Goal: Task Accomplishment & Management: Manage account settings

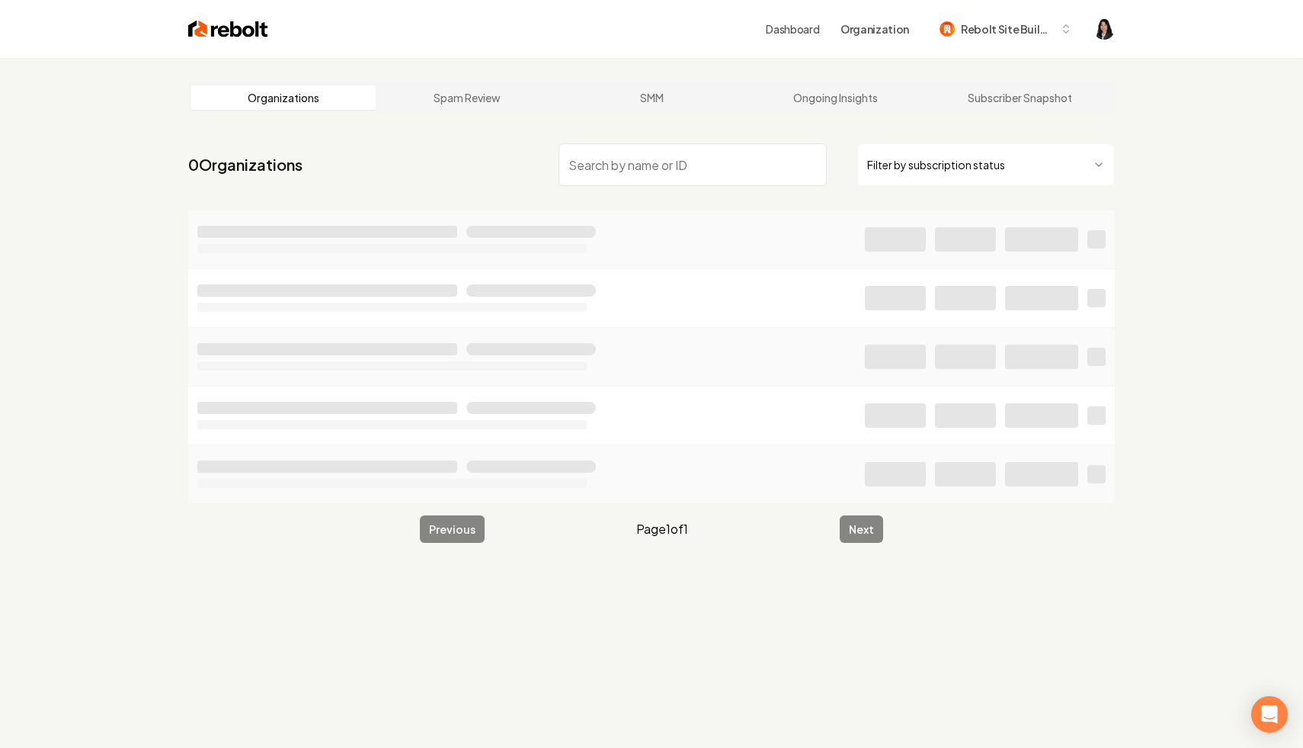
click at [944, 181] on html "Dashboard Organization Rebolt Site Builder Organizations Spam Review SMM Ongoin…" at bounding box center [651, 374] width 1303 height 748
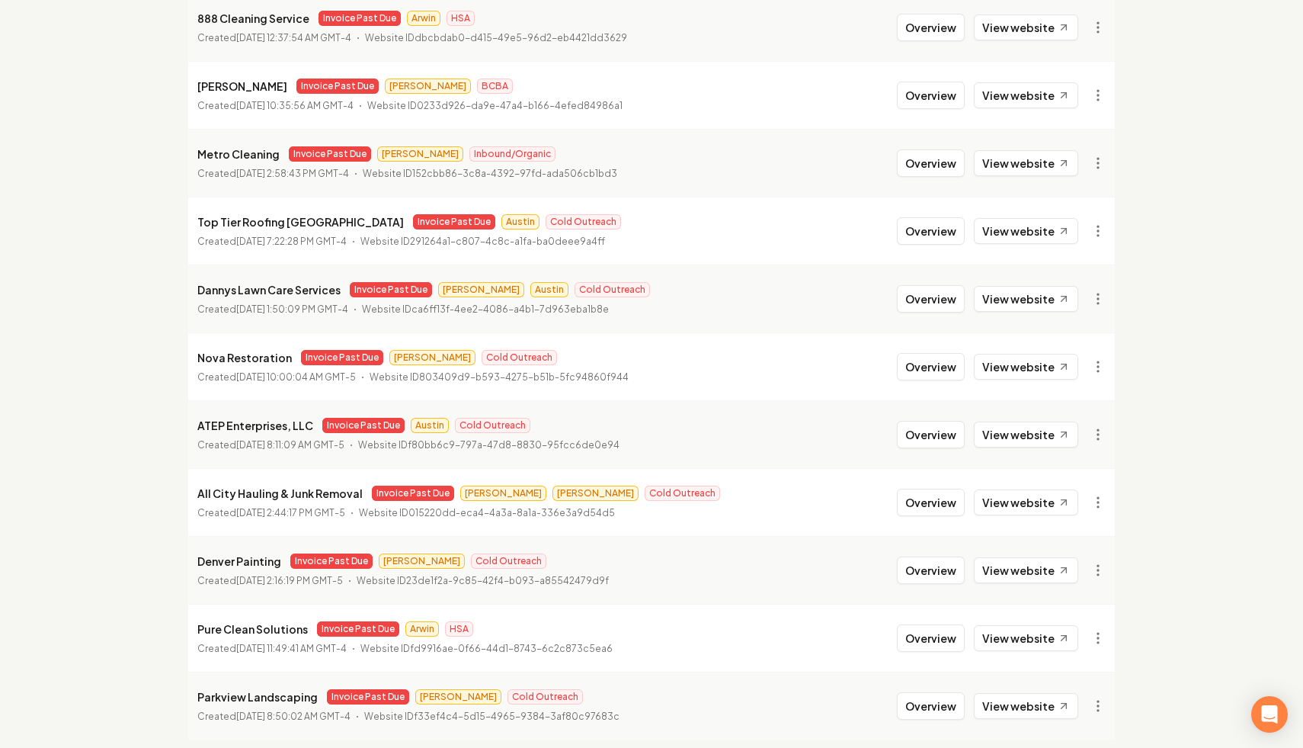
scroll to position [1561, 0]
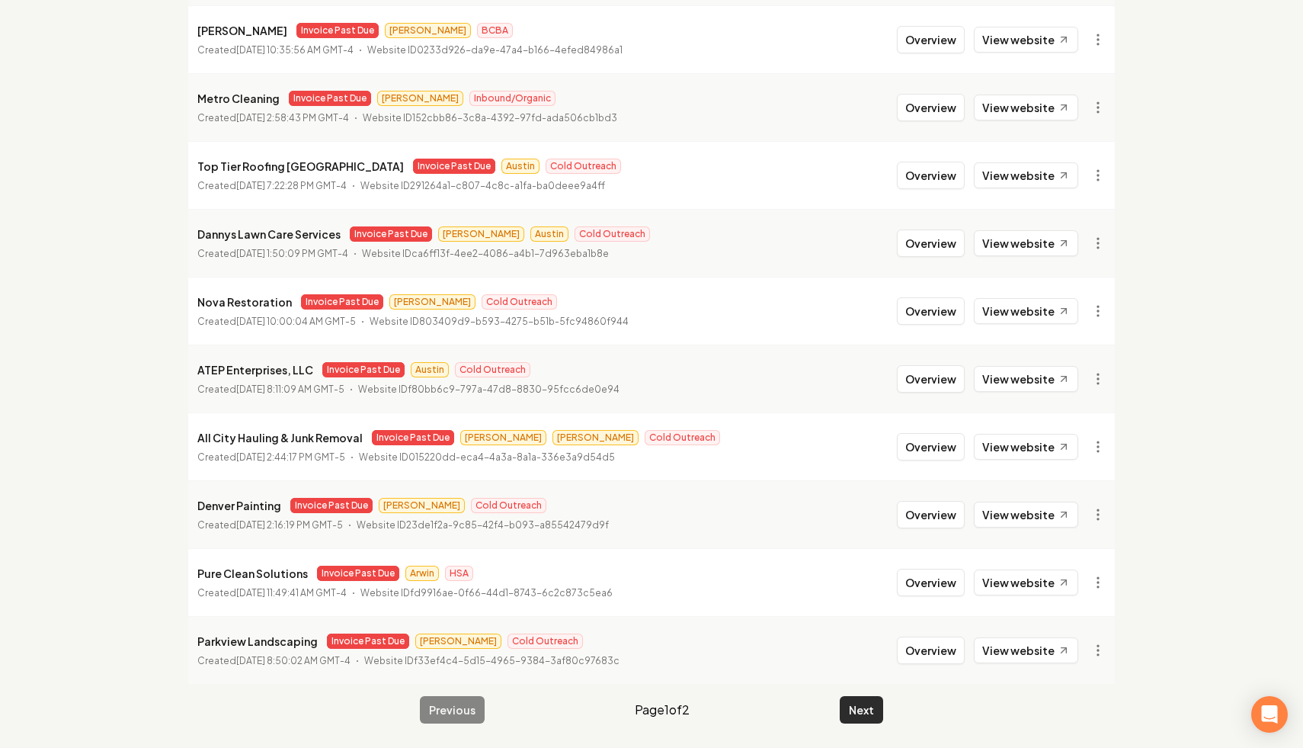
click at [864, 705] on button "Next" at bounding box center [861, 709] width 43 height 27
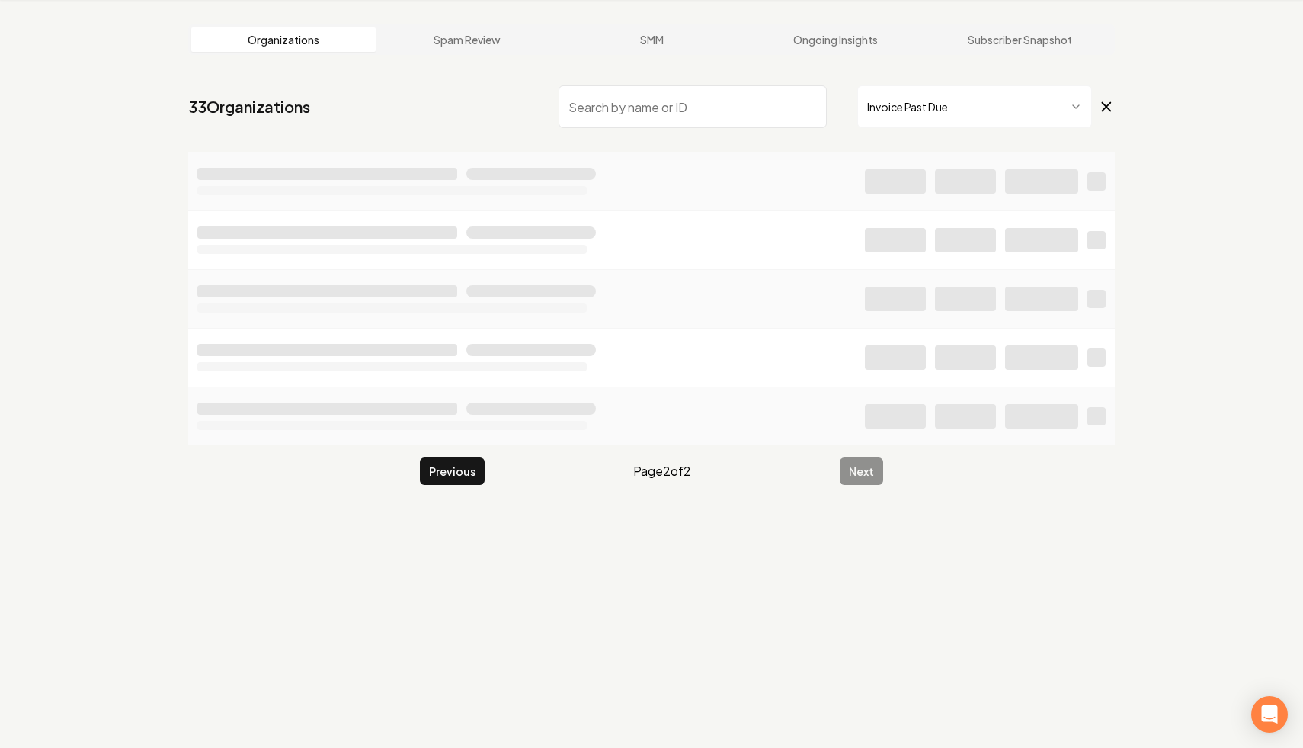
scroll to position [58, 0]
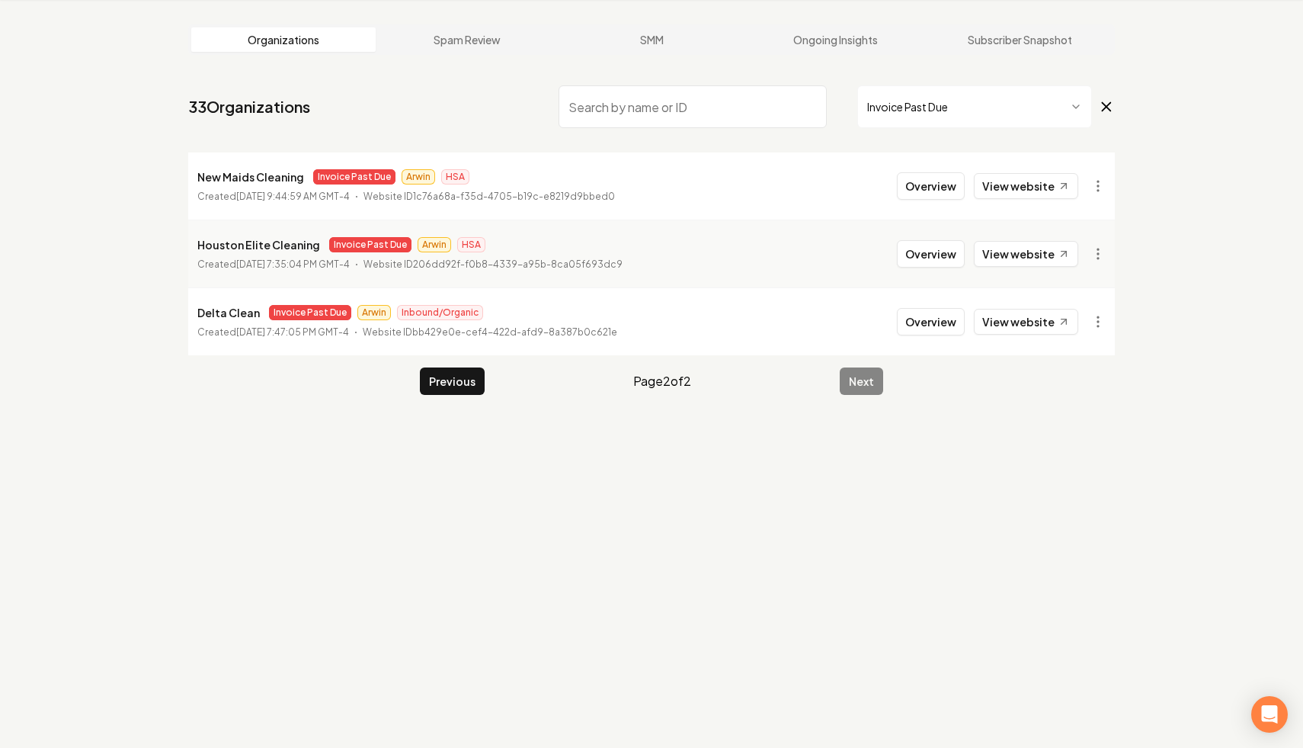
click at [1027, 105] on html "Dashboard Organization Rebolt Site Builder Organizations Spam Review SMM Ongoin…" at bounding box center [651, 316] width 1303 height 748
click at [1107, 107] on icon at bounding box center [1107, 107] width 8 height 8
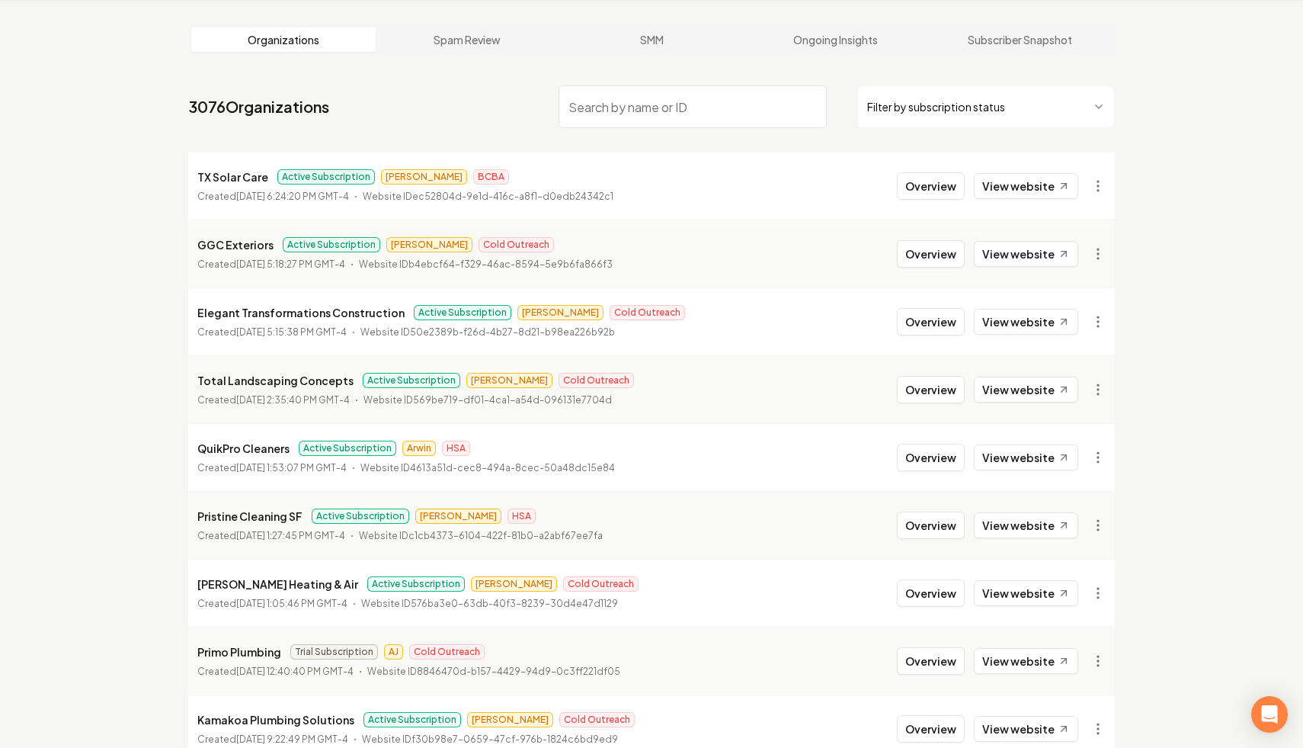
click at [617, 111] on input "search" at bounding box center [693, 106] width 268 height 43
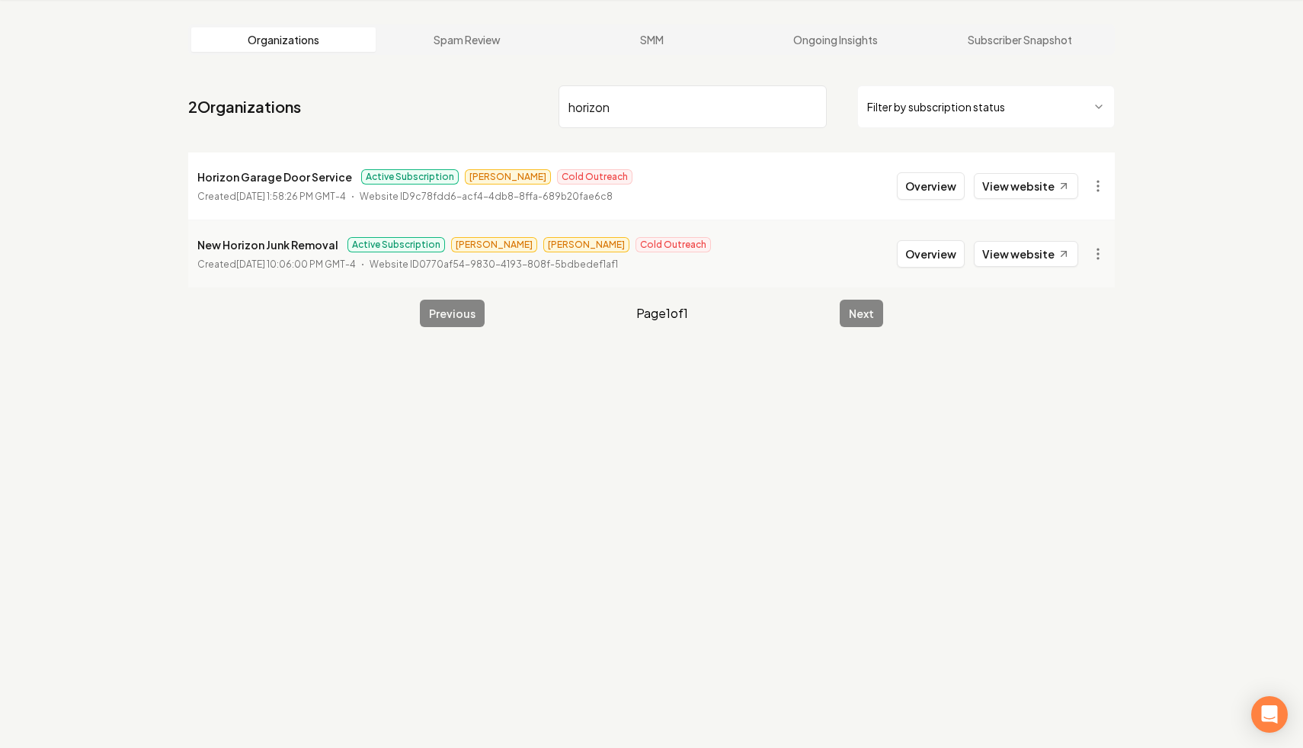
type input "horizon"
click at [1095, 183] on html "Dashboard Organization Rebolt Site Builder Organizations Spam Review SMM Ongoin…" at bounding box center [651, 316] width 1303 height 748
click at [1082, 320] on link "View in Stripe" at bounding box center [1061, 318] width 97 height 24
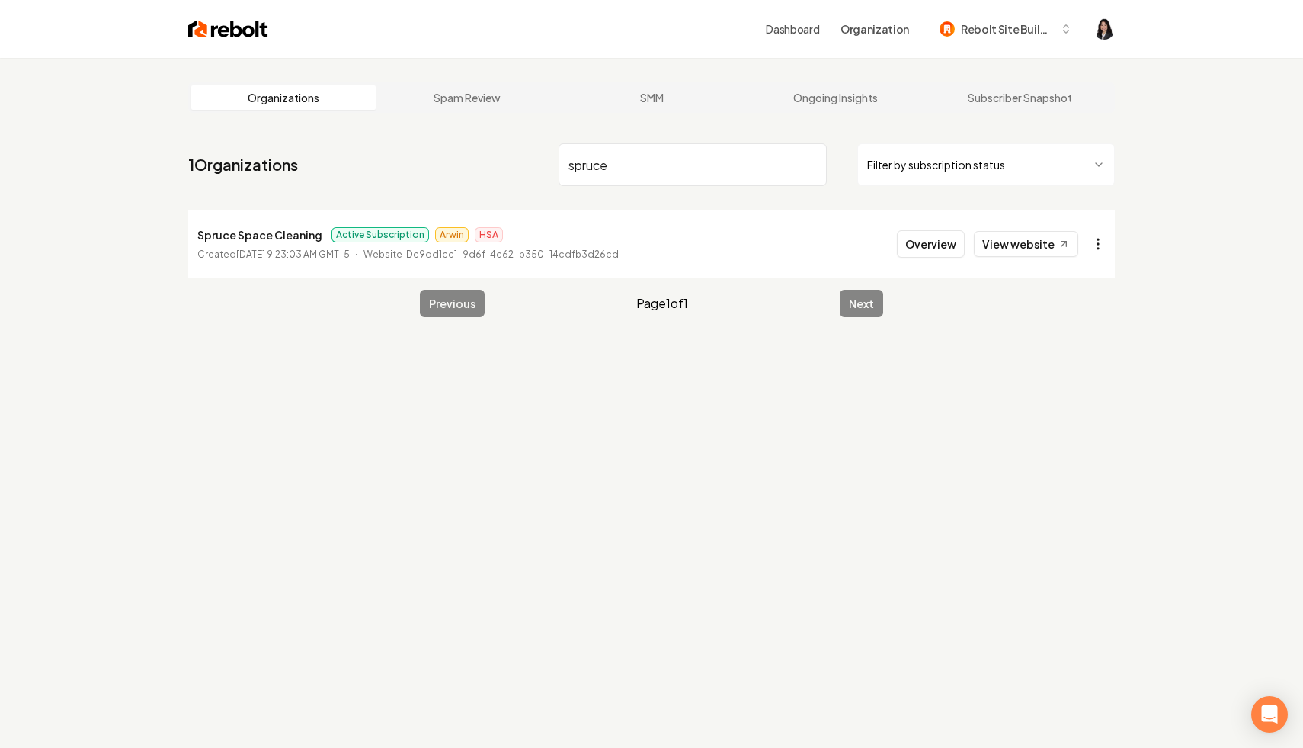
type input "spruce"
click at [1097, 240] on html "Dashboard Organization Rebolt Site Builder Organizations Spam Review SMM Ongoin…" at bounding box center [651, 374] width 1303 height 748
click at [1092, 379] on link "View in Stripe" at bounding box center [1061, 376] width 97 height 24
click at [813, 165] on input "spruce" at bounding box center [693, 164] width 268 height 43
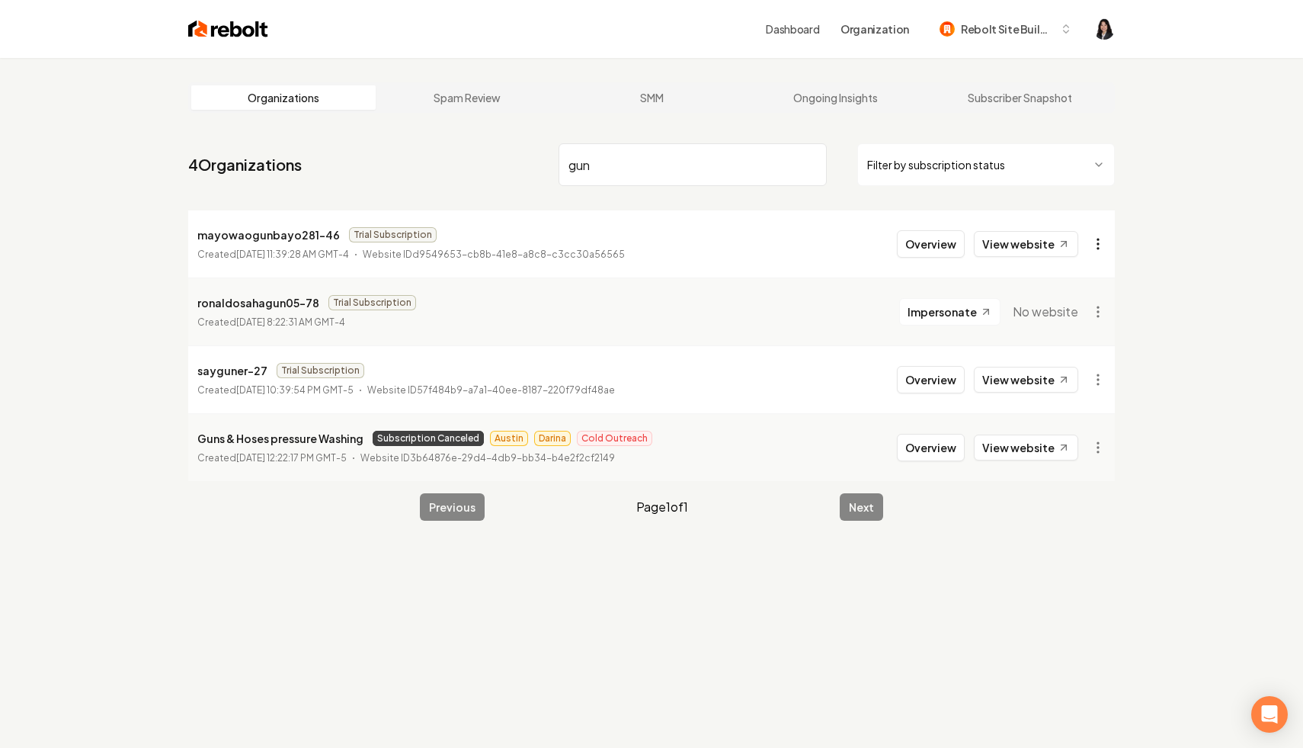
type input "gun"
click at [1097, 242] on html "Dashboard Organization Rebolt Site Builder Organizations Spam Review SMM Ongoin…" at bounding box center [651, 374] width 1303 height 748
click at [1217, 252] on html "Dashboard Organization Rebolt Site Builder Organizations Spam Review SMM Ongoin…" at bounding box center [651, 374] width 1303 height 748
click at [1092, 438] on html "Dashboard Organization Rebolt Site Builder Organizations Spam Review SMM Ongoin…" at bounding box center [651, 374] width 1303 height 748
click at [1069, 582] on link "View in Stripe" at bounding box center [1061, 579] width 97 height 24
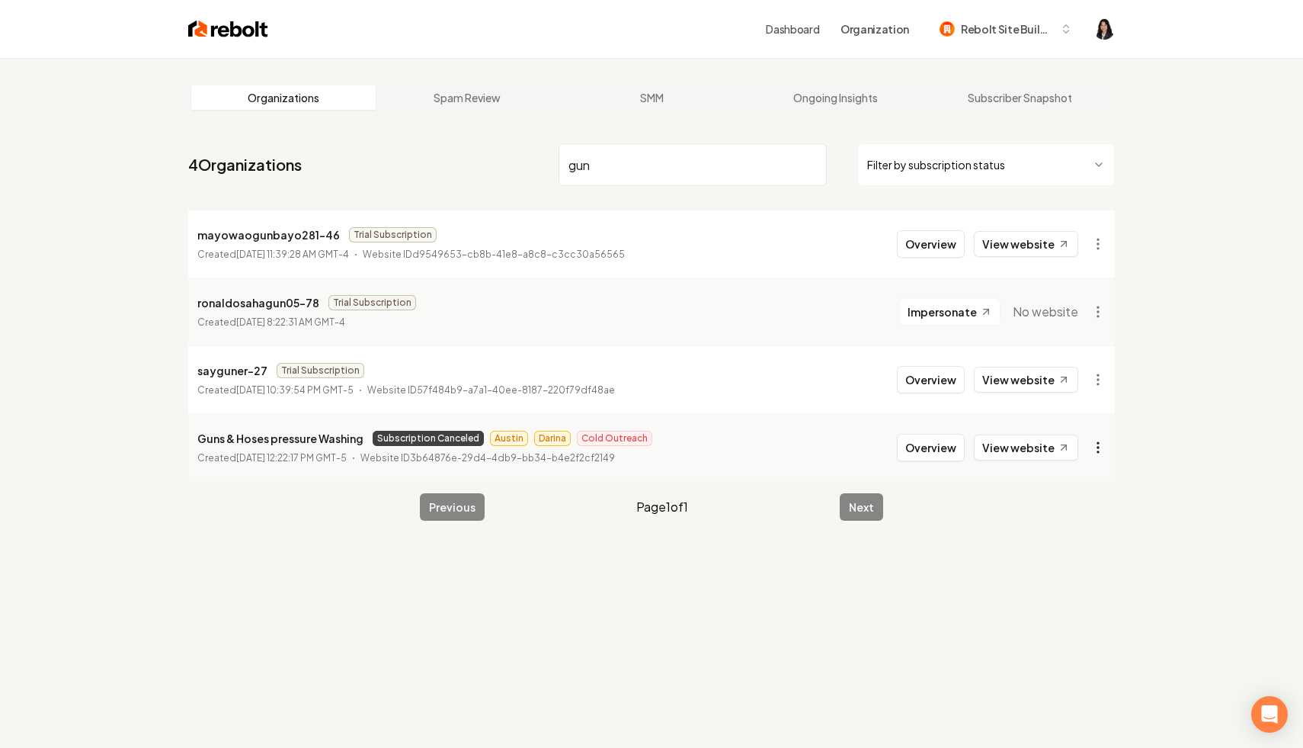
click at [1102, 447] on html "Dashboard Organization Rebolt Site Builder Organizations Spam Review SMM Ongoin…" at bounding box center [651, 374] width 1303 height 748
click at [1076, 578] on link "View in Stripe" at bounding box center [1061, 579] width 97 height 24
drag, startPoint x: 693, startPoint y: 162, endPoint x: 415, endPoint y: 139, distance: 279.2
click at [415, 139] on nav "4 Organizations gun Filter by subscription status" at bounding box center [651, 170] width 927 height 67
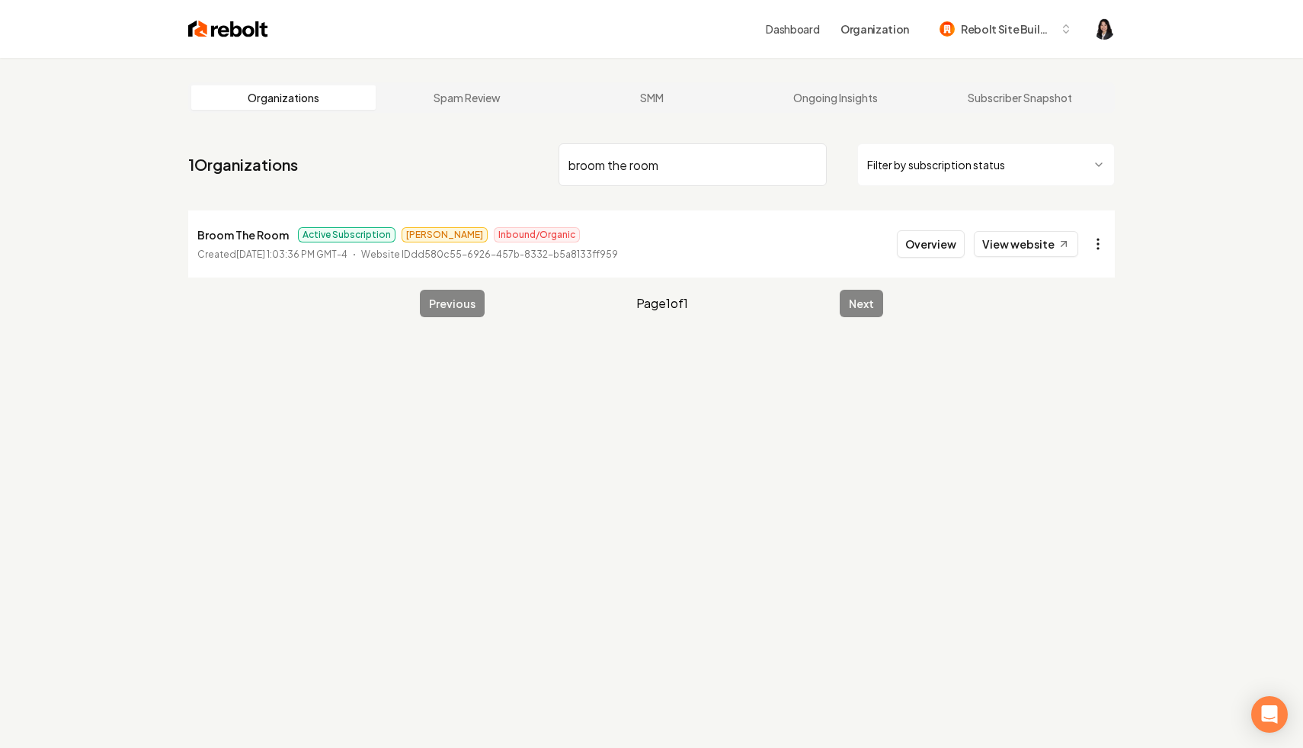
click at [1099, 244] on html "Dashboard Organization Rebolt Site Builder Organizations Spam Review SMM Ongoin…" at bounding box center [651, 374] width 1303 height 748
click at [1026, 249] on html "Dashboard Organization Rebolt Site Builder Organizations Spam Review SMM Ongoin…" at bounding box center [651, 374] width 1303 height 748
click at [1019, 240] on link "View website" at bounding box center [1026, 244] width 104 height 26
click at [1102, 238] on html "Dashboard Organization Rebolt Site Builder Organizations Spam Review SMM Ongoin…" at bounding box center [651, 374] width 1303 height 748
click at [1076, 371] on link "View in Stripe" at bounding box center [1061, 376] width 97 height 24
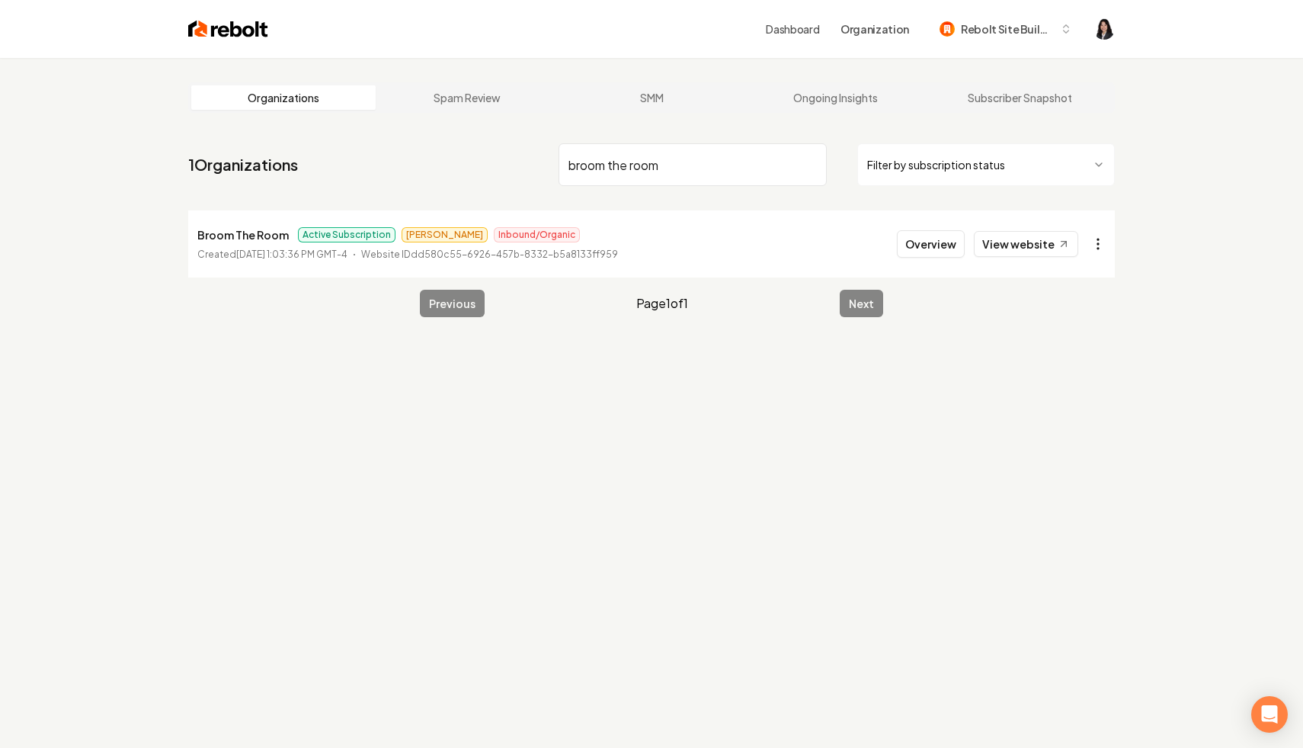
click at [1089, 246] on html "Dashboard Organization Rebolt Site Builder Organizations Spam Review SMM Ongoin…" at bounding box center [651, 374] width 1303 height 748
click at [1078, 376] on link "View in Stripe" at bounding box center [1061, 376] width 97 height 24
click at [1098, 239] on html "Dashboard Organization Rebolt Site Builder Organizations Spam Review SMM Ongoin…" at bounding box center [651, 374] width 1303 height 748
click at [1083, 354] on link "View in Clerk" at bounding box center [1061, 351] width 97 height 24
click at [1097, 245] on html "Dashboard Organization Rebolt Site Builder Organizations Spam Review SMM Ongoin…" at bounding box center [651, 374] width 1303 height 748
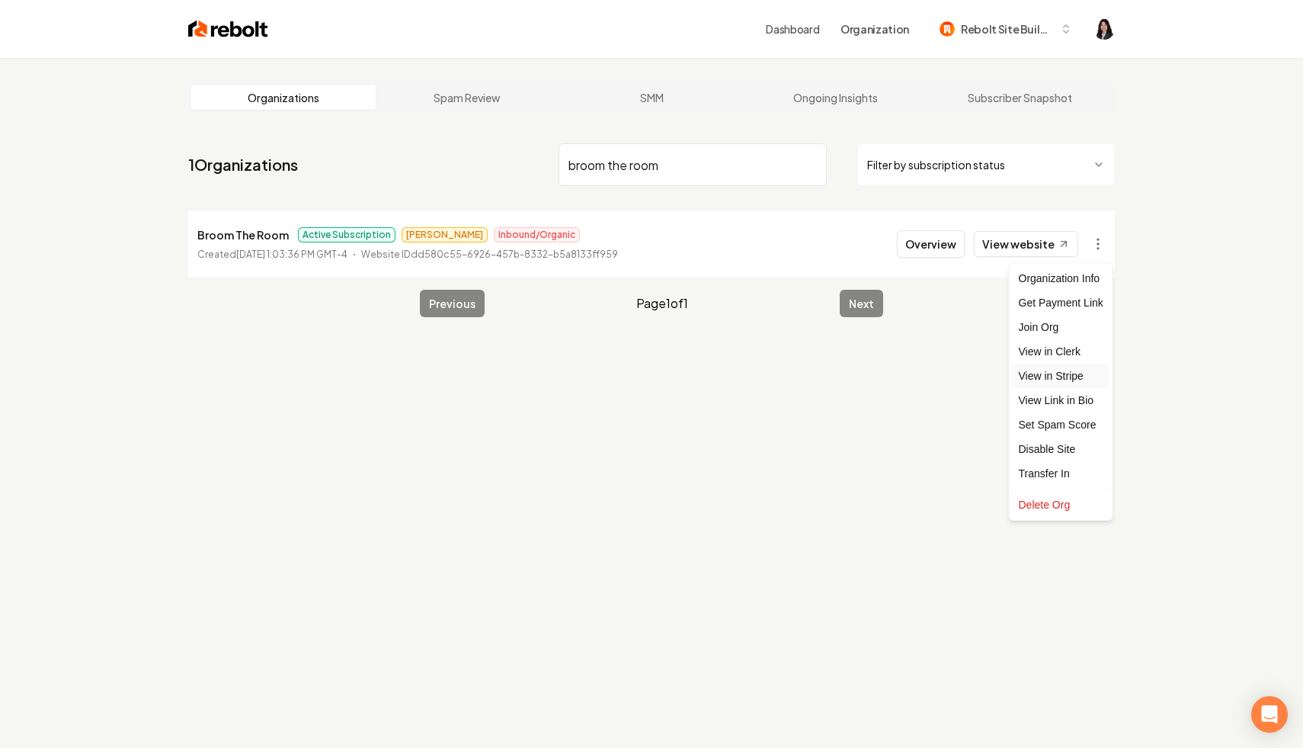
click at [1040, 378] on link "View in Stripe" at bounding box center [1061, 376] width 97 height 24
drag, startPoint x: 752, startPoint y: 162, endPoint x: 404, endPoint y: 119, distance: 350.2
click at [403, 119] on main "Organizations Spam Review SMM Ongoing Insights Subscriber Snapshot 1 Organizati…" at bounding box center [652, 200] width 976 height 284
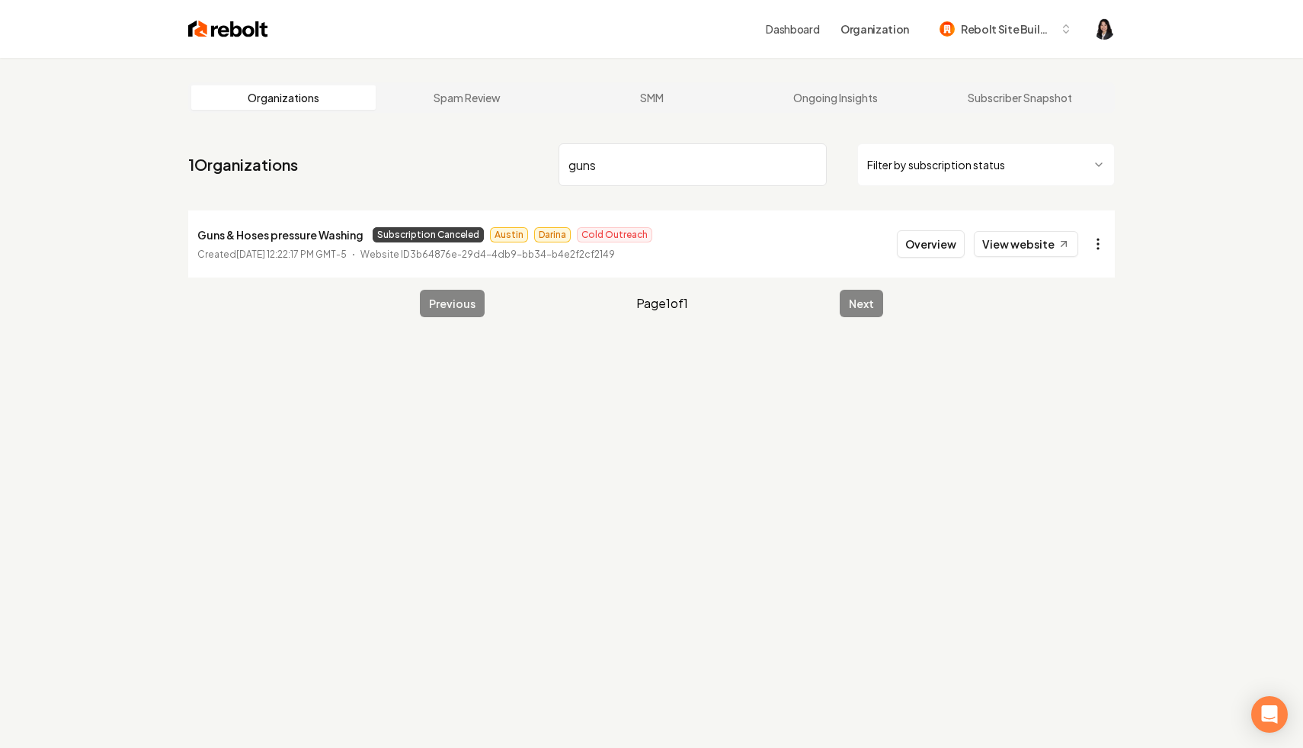
click at [1096, 240] on html "Dashboard Organization Rebolt Site Builder Organizations Spam Review SMM Ongoin…" at bounding box center [651, 374] width 1303 height 748
click at [1053, 377] on link "View in Stripe" at bounding box center [1061, 376] width 97 height 24
drag, startPoint x: 707, startPoint y: 168, endPoint x: 564, endPoint y: 127, distance: 148.4
click at [564, 127] on main "Organizations Spam Review SMM Ongoing Insights Subscriber Snapshot 1 Organizati…" at bounding box center [652, 200] width 976 height 284
click at [1098, 239] on html "Dashboard Organization Rebolt Site Builder Organizations Spam Review SMM Ongoin…" at bounding box center [651, 374] width 1303 height 748
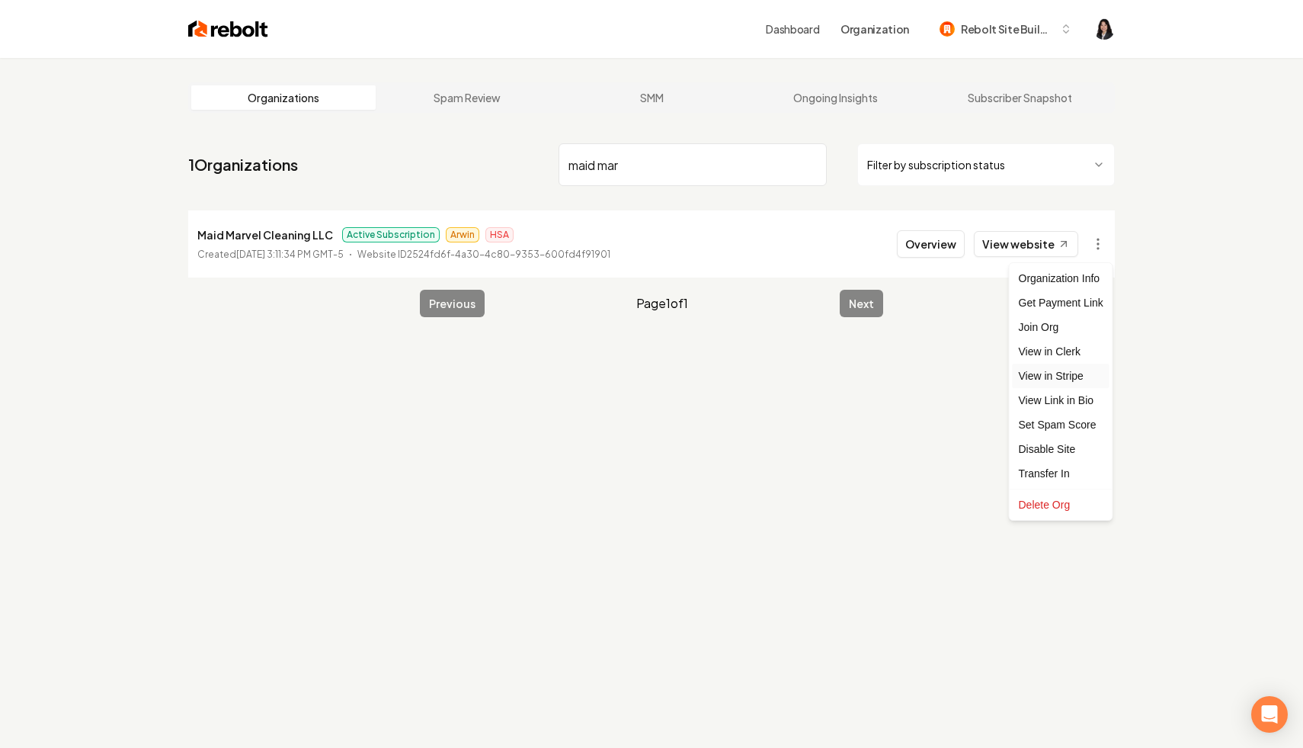
click at [1088, 369] on link "View in Stripe" at bounding box center [1061, 376] width 97 height 24
drag, startPoint x: 733, startPoint y: 166, endPoint x: 495, endPoint y: 101, distance: 246.7
click at [495, 101] on main "Organizations Spam Review SMM Ongoing Insights Subscriber Snapshot 1 Organizati…" at bounding box center [652, 200] width 976 height 284
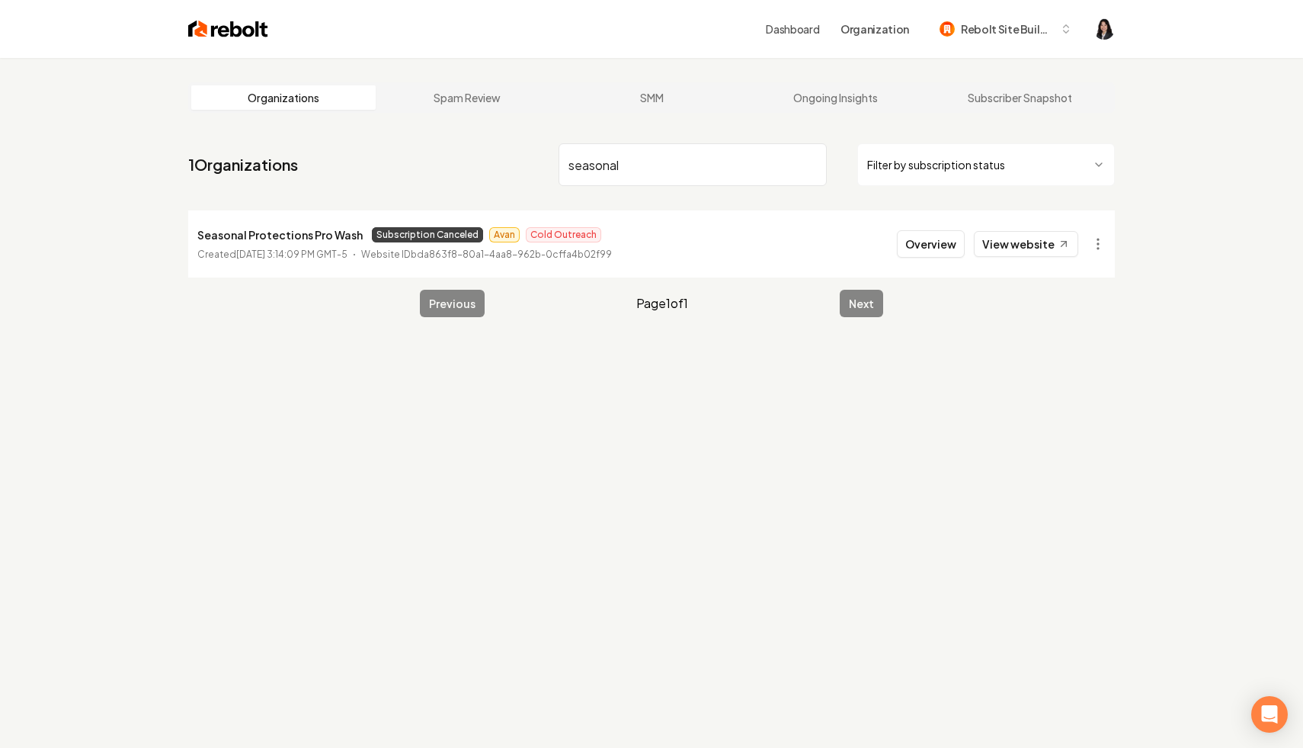
type input "seasonal"
drag, startPoint x: 357, startPoint y: 237, endPoint x: 194, endPoint y: 240, distance: 162.4
click at [194, 240] on li "Seasonal Protections Pro Wash Subscription Canceled Avan Cold Outreach Created …" at bounding box center [651, 243] width 927 height 67
copy p "Seasonal Protections Pro Wash"
